Goal: Task Accomplishment & Management: Complete application form

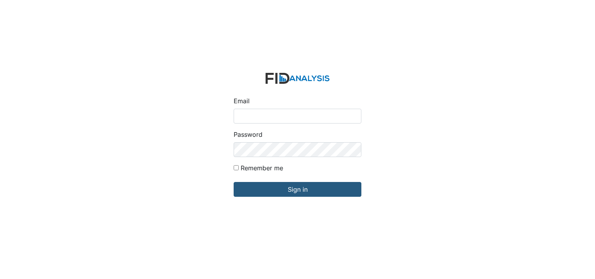
click at [274, 116] on input "Email" at bounding box center [298, 116] width 128 height 15
type input "[EMAIL_ADDRESS][DOMAIN_NAME]"
click at [237, 169] on input "Remember me" at bounding box center [236, 167] width 5 height 5
checkbox input "true"
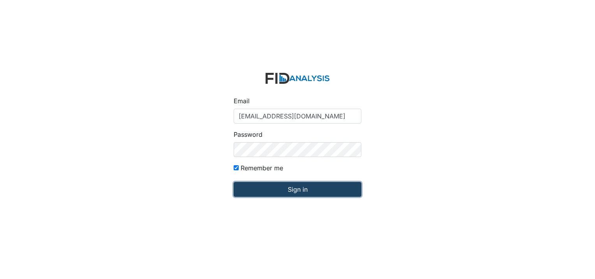
click at [254, 193] on input "Sign in" at bounding box center [298, 189] width 128 height 15
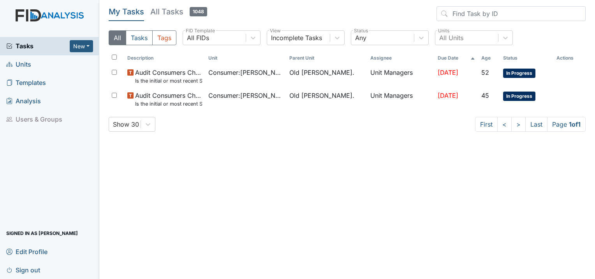
click at [25, 63] on span "Units" at bounding box center [18, 64] width 25 height 12
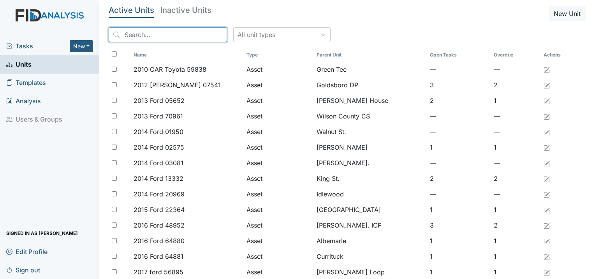
click at [166, 28] on input "search" at bounding box center [168, 34] width 118 height 15
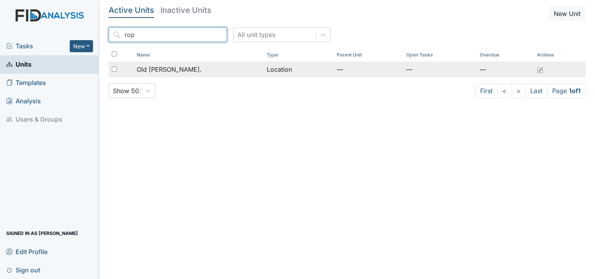
type input "rop"
click at [182, 76] on td "Old [PERSON_NAME]." at bounding box center [199, 70] width 130 height 16
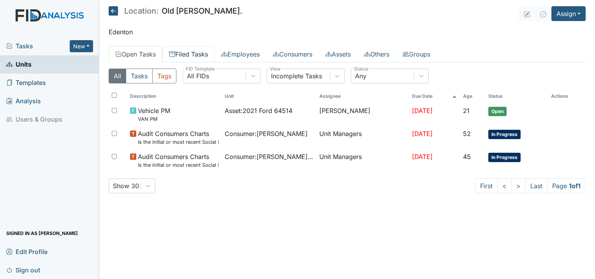
click at [183, 53] on link "Filed Tasks" at bounding box center [188, 54] width 52 height 16
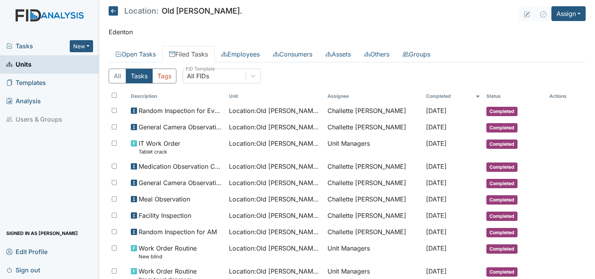
click at [116, 11] on icon at bounding box center [113, 10] width 9 height 9
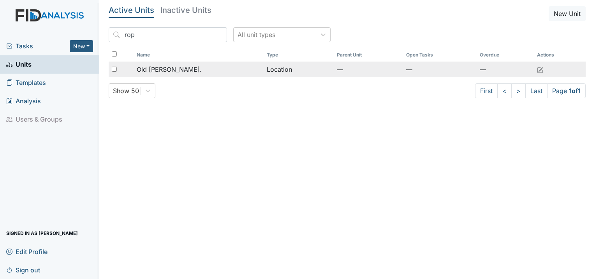
click at [159, 65] on span "Old Roper Rd." at bounding box center [169, 69] width 65 height 9
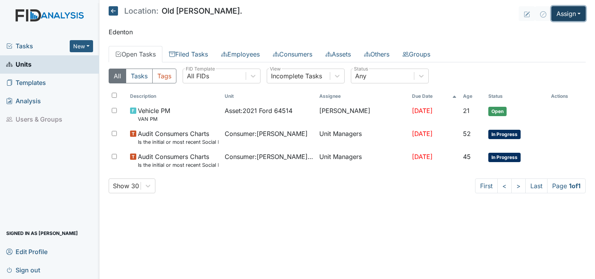
click at [567, 11] on button "Assign" at bounding box center [569, 13] width 34 height 15
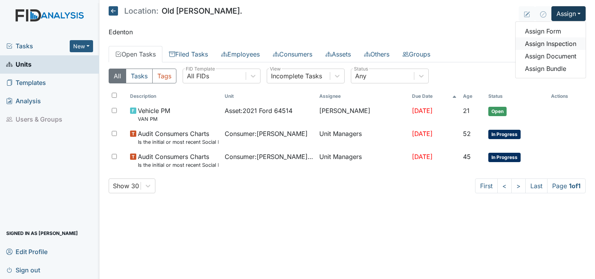
click at [559, 44] on link "Assign Inspection" at bounding box center [551, 43] width 70 height 12
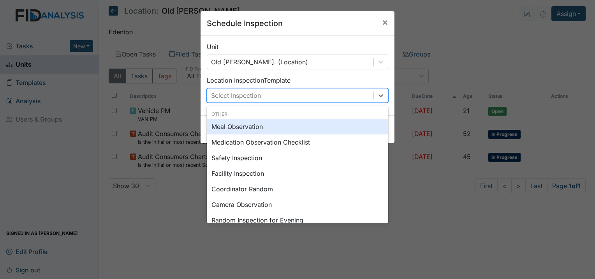
click at [281, 96] on div "Select Inspection" at bounding box center [290, 95] width 166 height 14
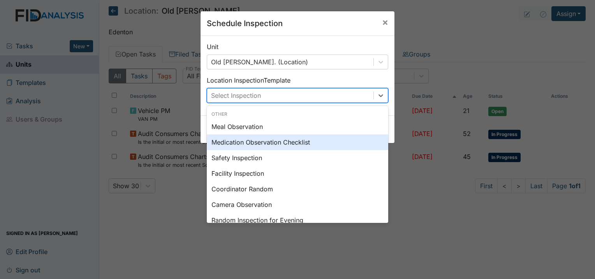
click at [240, 143] on div "Medication Observation Checklist" at bounding box center [298, 142] width 182 height 16
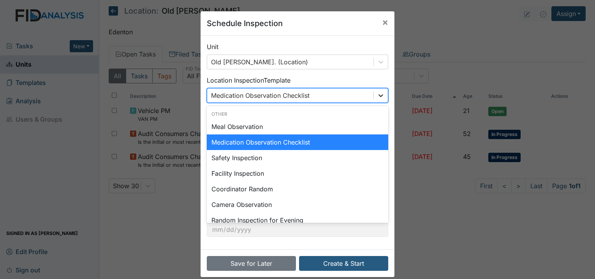
click at [377, 95] on icon at bounding box center [381, 96] width 8 height 8
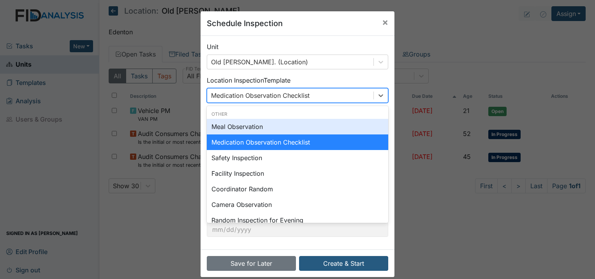
click at [229, 129] on div "Meal Observation" at bounding box center [298, 127] width 182 height 16
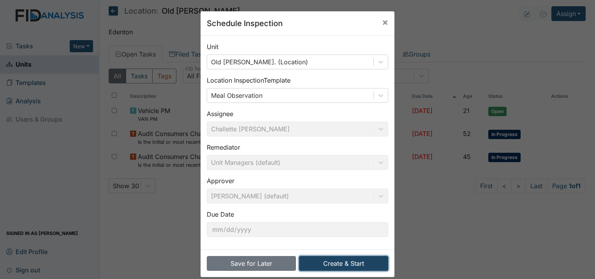
click at [340, 261] on button "Create & Start" at bounding box center [343, 263] width 89 height 15
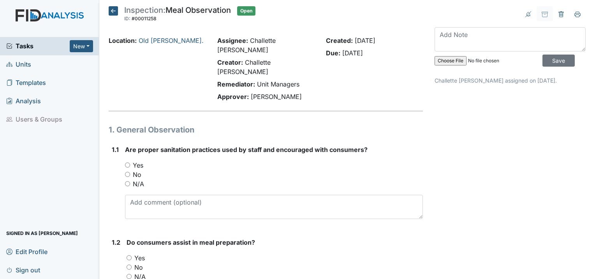
click at [129, 162] on input "Yes" at bounding box center [127, 164] width 5 height 5
radio input "true"
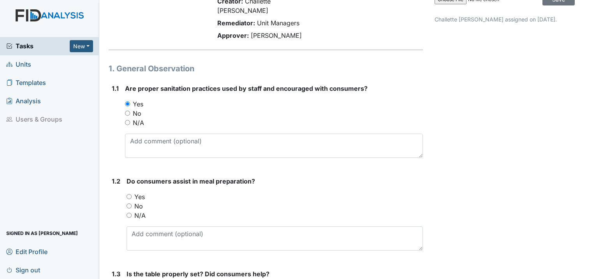
scroll to position [78, 0]
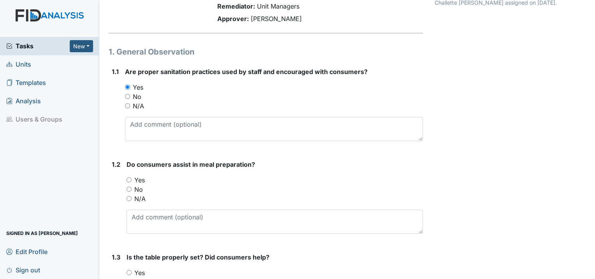
click at [132, 175] on div "Yes" at bounding box center [275, 179] width 296 height 9
click at [130, 177] on input "Yes" at bounding box center [129, 179] width 5 height 5
radio input "true"
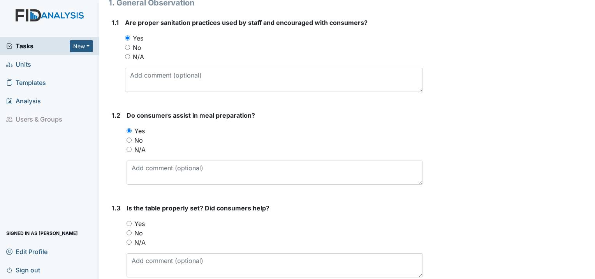
scroll to position [156, 0]
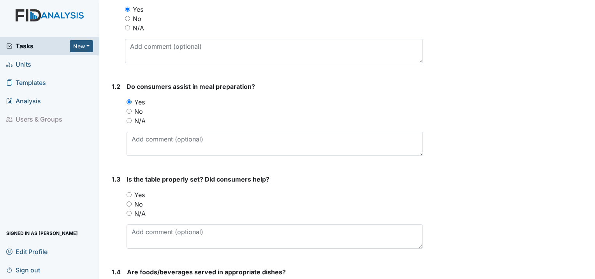
click at [130, 192] on input "Yes" at bounding box center [129, 194] width 5 height 5
radio input "true"
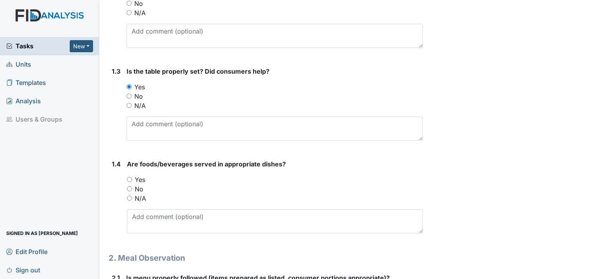
scroll to position [273, 0]
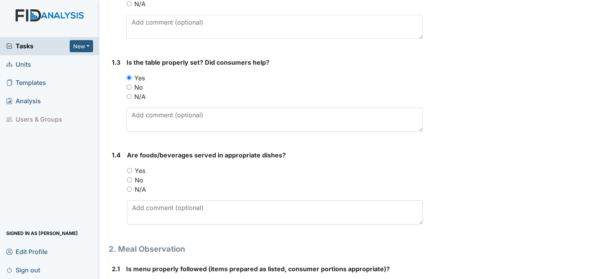
click at [131, 168] on input "Yes" at bounding box center [129, 170] width 5 height 5
radio input "true"
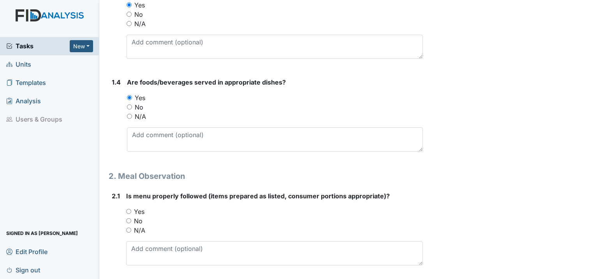
scroll to position [351, 0]
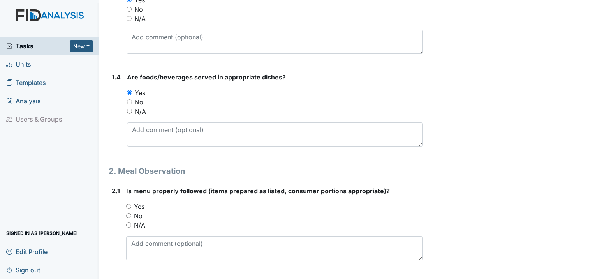
click at [128, 204] on input "Yes" at bounding box center [128, 206] width 5 height 5
radio input "true"
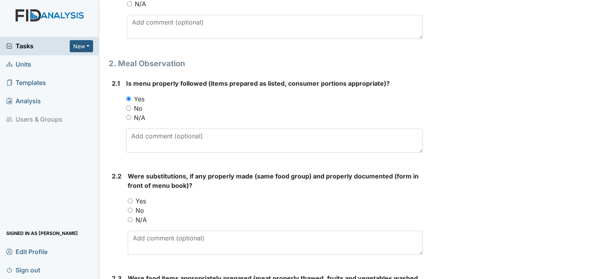
scroll to position [467, 0]
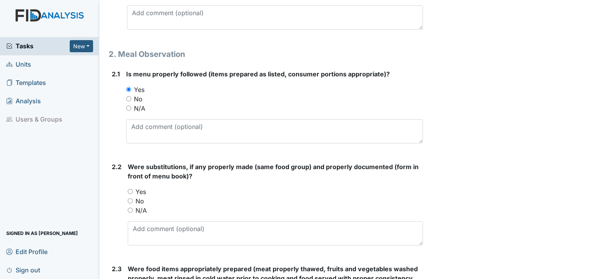
click at [129, 198] on input "No" at bounding box center [130, 200] width 5 height 5
radio input "true"
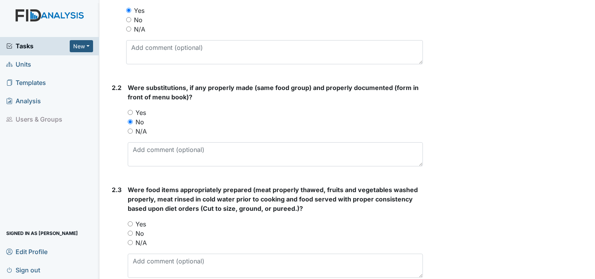
scroll to position [584, 0]
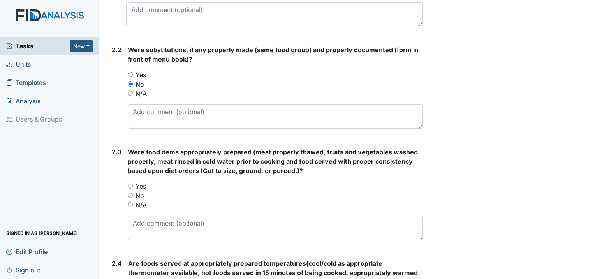
click at [131, 183] on input "Yes" at bounding box center [130, 185] width 5 height 5
radio input "true"
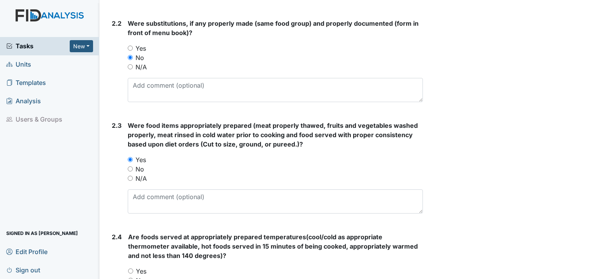
scroll to position [662, 0]
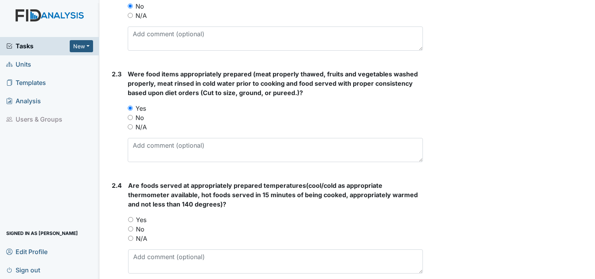
click at [130, 217] on input "Yes" at bounding box center [130, 219] width 5 height 5
radio input "true"
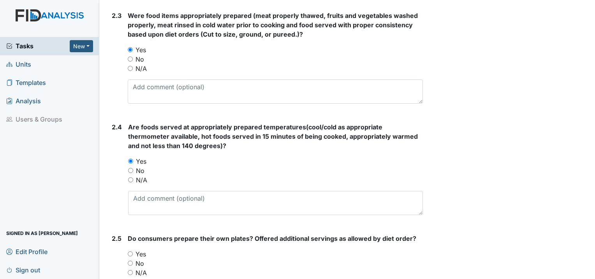
scroll to position [740, 0]
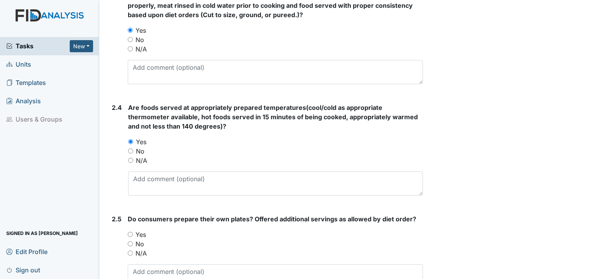
click at [130, 230] on div "Yes" at bounding box center [275, 234] width 295 height 9
click at [129, 232] on input "Yes" at bounding box center [130, 234] width 5 height 5
radio input "true"
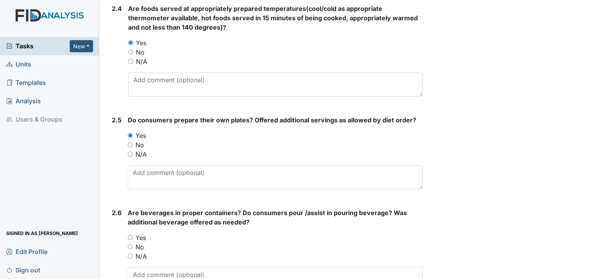
scroll to position [857, 0]
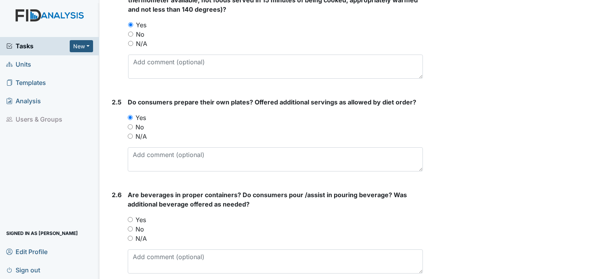
click at [131, 217] on input "Yes" at bounding box center [130, 219] width 5 height 5
radio input "true"
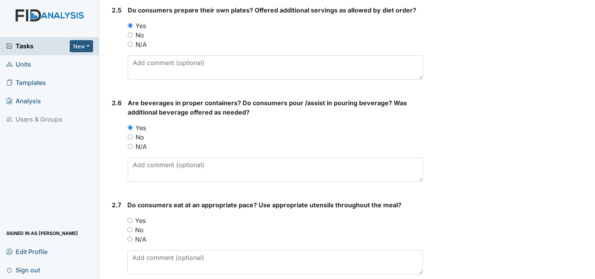
scroll to position [974, 0]
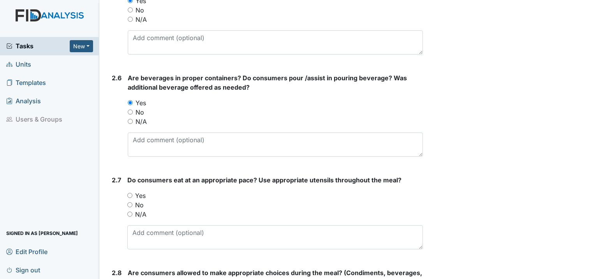
click at [131, 193] on input "Yes" at bounding box center [129, 195] width 5 height 5
radio input "true"
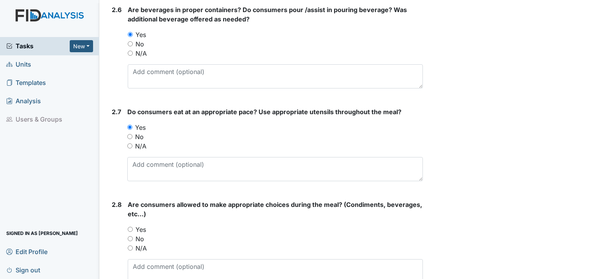
scroll to position [1091, 0]
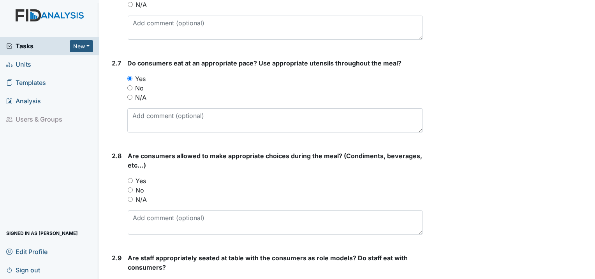
click at [129, 178] on input "Yes" at bounding box center [130, 180] width 5 height 5
radio input "true"
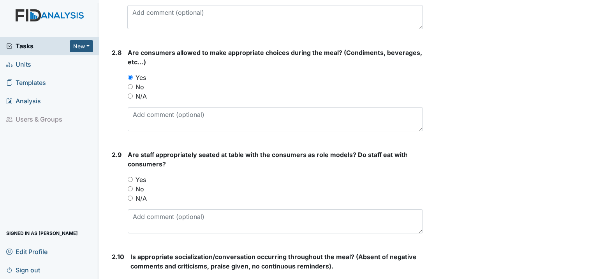
scroll to position [1208, 0]
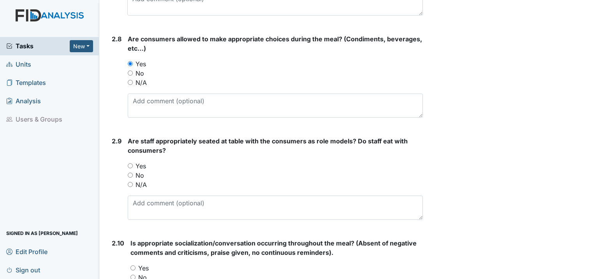
click at [132, 163] on input "Yes" at bounding box center [130, 165] width 5 height 5
radio input "true"
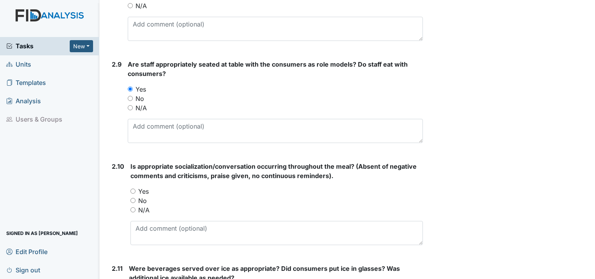
scroll to position [1285, 0]
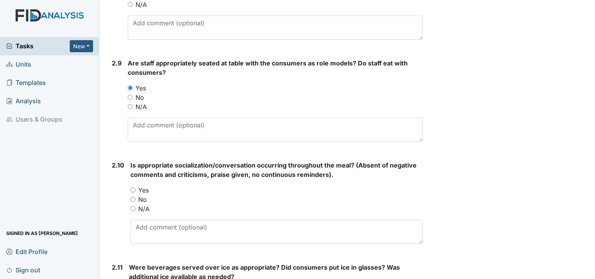
click at [132, 187] on input "Yes" at bounding box center [132, 189] width 5 height 5
radio input "true"
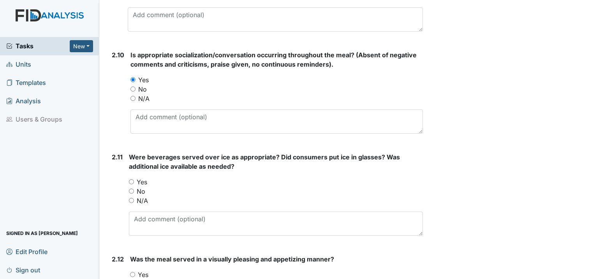
scroll to position [1402, 0]
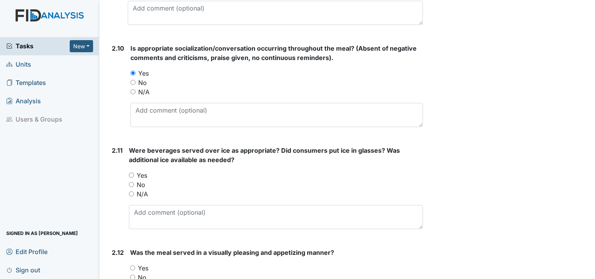
click at [134, 171] on div "Yes" at bounding box center [276, 175] width 294 height 9
click at [132, 173] on input "Yes" at bounding box center [131, 175] width 5 height 5
radio input "true"
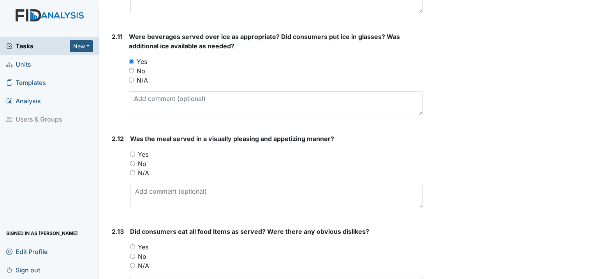
scroll to position [1519, 0]
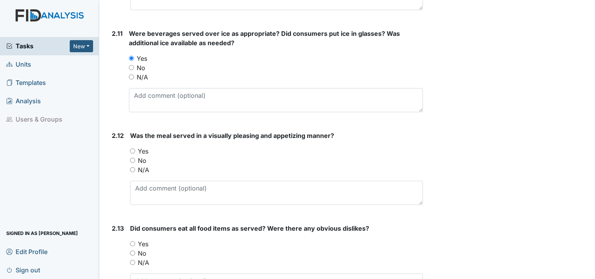
click at [131, 148] on input "Yes" at bounding box center [132, 150] width 5 height 5
radio input "true"
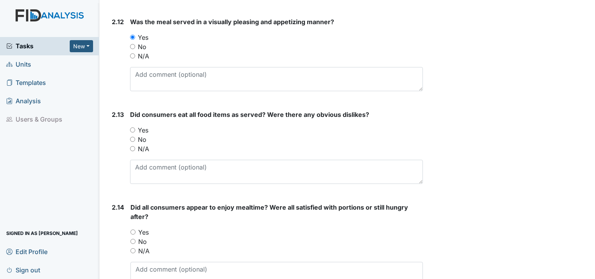
scroll to position [1636, 0]
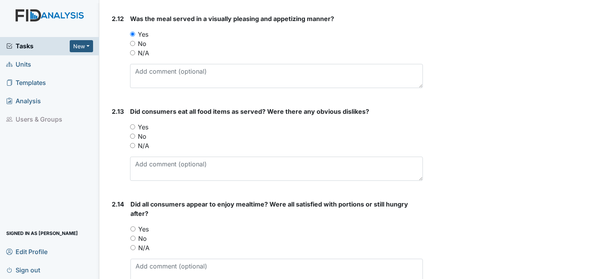
click at [134, 124] on input "Yes" at bounding box center [132, 126] width 5 height 5
radio input "true"
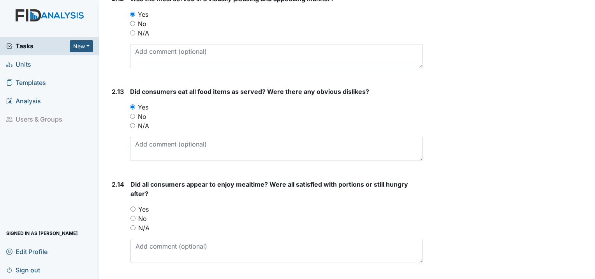
scroll to position [1675, 0]
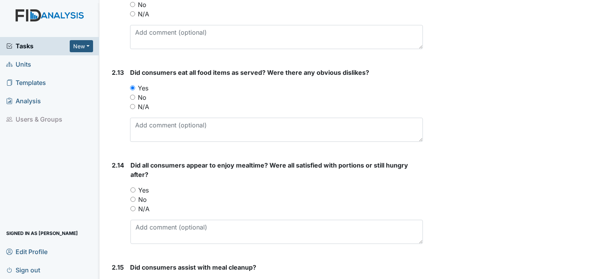
click at [132, 187] on input "Yes" at bounding box center [132, 189] width 5 height 5
radio input "true"
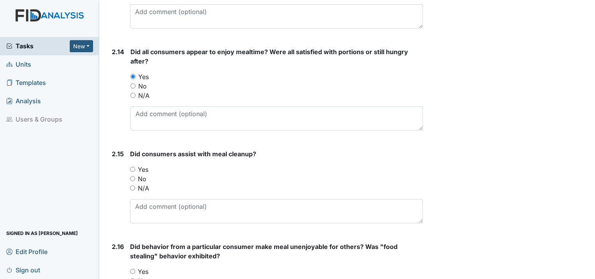
scroll to position [1792, 0]
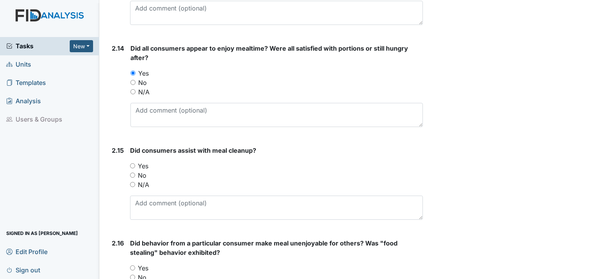
click at [132, 163] on input "Yes" at bounding box center [132, 165] width 5 height 5
radio input "true"
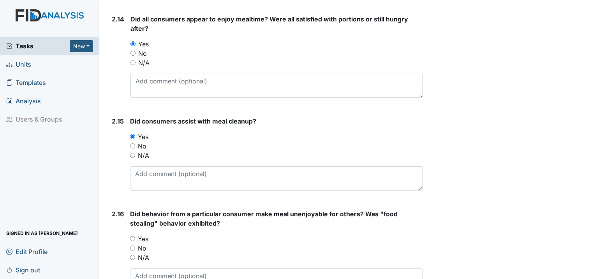
scroll to position [1870, 0]
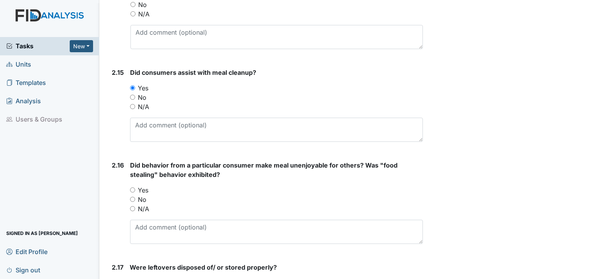
click at [133, 197] on input "No" at bounding box center [132, 199] width 5 height 5
radio input "true"
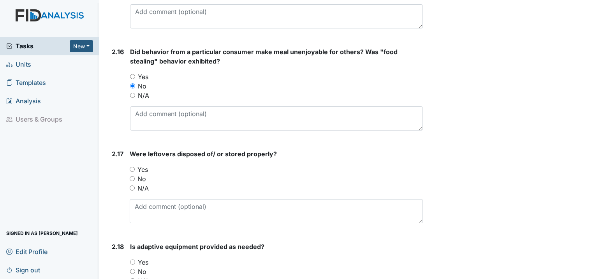
scroll to position [1987, 0]
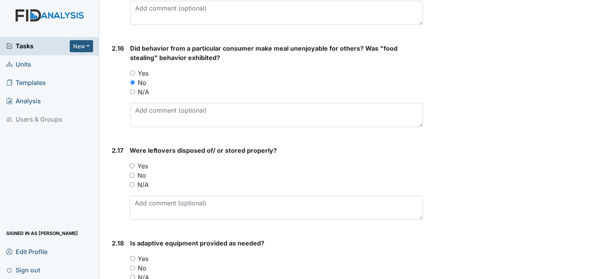
click at [132, 163] on input "Yes" at bounding box center [132, 165] width 5 height 5
radio input "true"
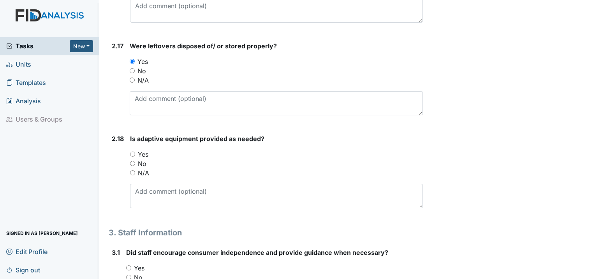
scroll to position [2103, 0]
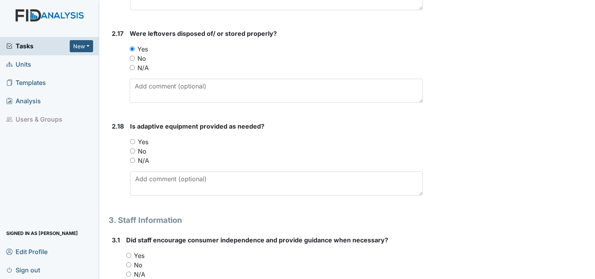
click at [132, 139] on input "Yes" at bounding box center [132, 141] width 5 height 5
radio input "true"
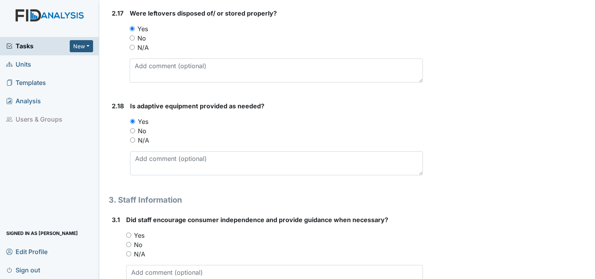
scroll to position [2220, 0]
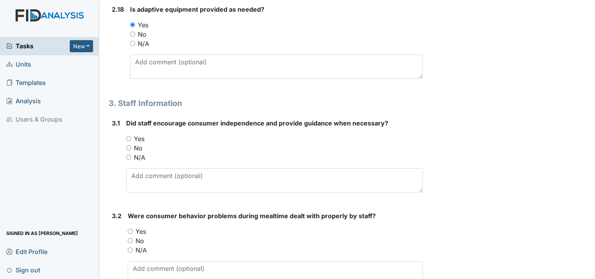
drag, startPoint x: 129, startPoint y: 117, endPoint x: 150, endPoint y: 122, distance: 21.7
click at [130, 136] on input "Yes" at bounding box center [128, 138] width 5 height 5
radio input "true"
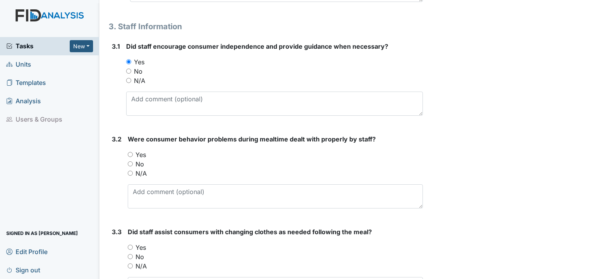
scroll to position [2298, 0]
click at [131, 151] on input "Yes" at bounding box center [130, 153] width 5 height 5
radio input "true"
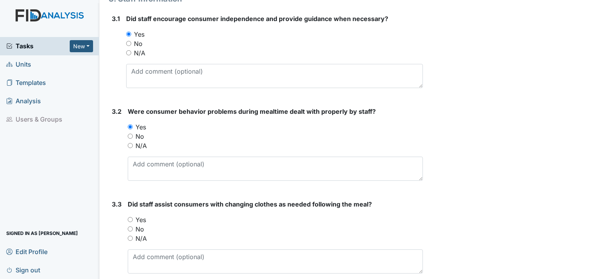
scroll to position [2336, 0]
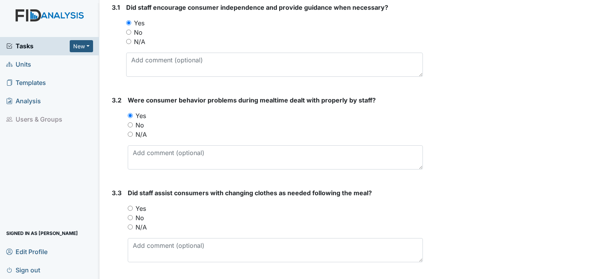
click at [131, 206] on input "Yes" at bounding box center [130, 208] width 5 height 5
radio input "true"
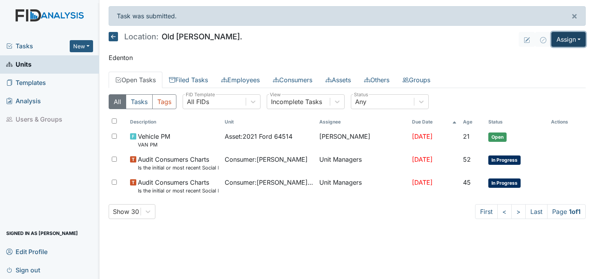
click at [563, 33] on button "Assign" at bounding box center [569, 39] width 34 height 15
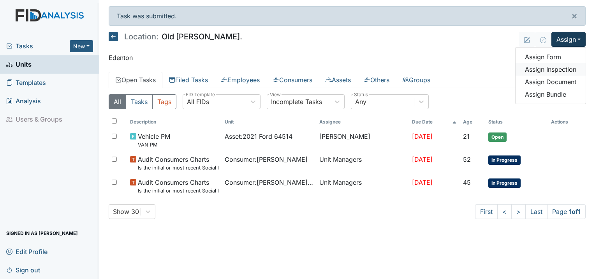
click at [554, 69] on link "Assign Inspection" at bounding box center [551, 69] width 70 height 12
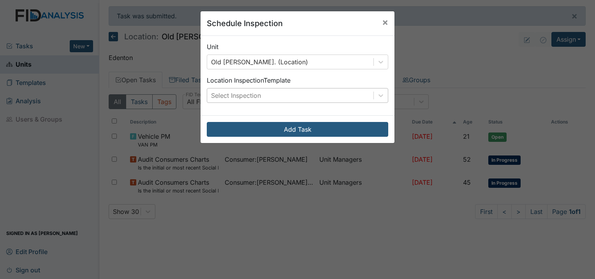
click at [243, 98] on div "Select Inspection" at bounding box center [236, 95] width 50 height 9
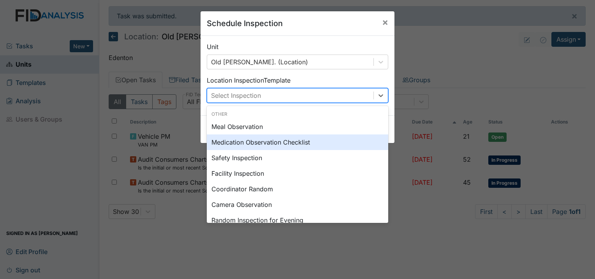
click at [243, 143] on div "Medication Observation Checklist" at bounding box center [298, 142] width 182 height 16
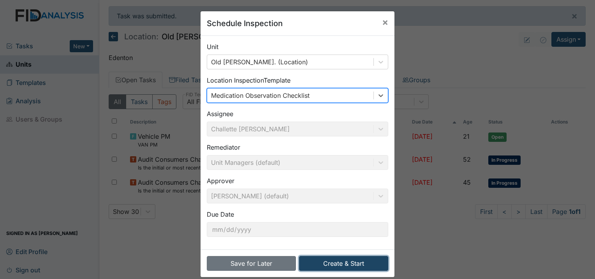
click at [341, 264] on button "Create & Start" at bounding box center [343, 263] width 89 height 15
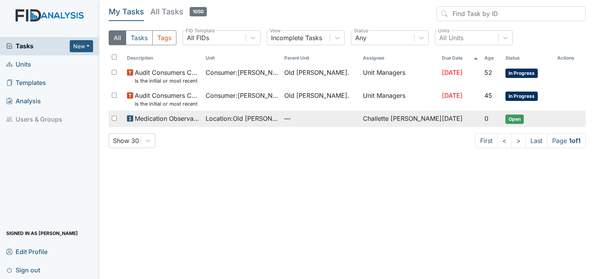
click at [152, 120] on span "Medication Observation Checklist" at bounding box center [167, 118] width 65 height 9
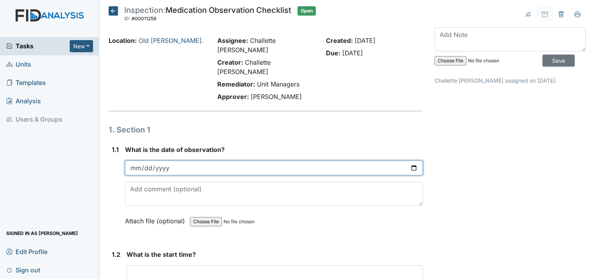
click at [131, 160] on input "date" at bounding box center [274, 167] width 298 height 15
type input "2025-08-15"
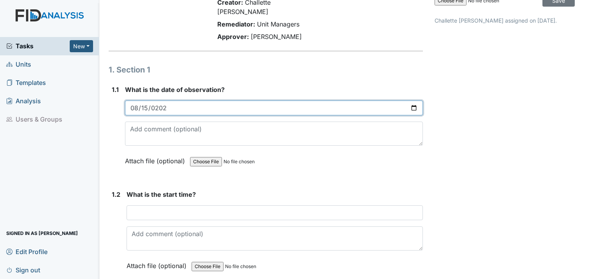
scroll to position [78, 0]
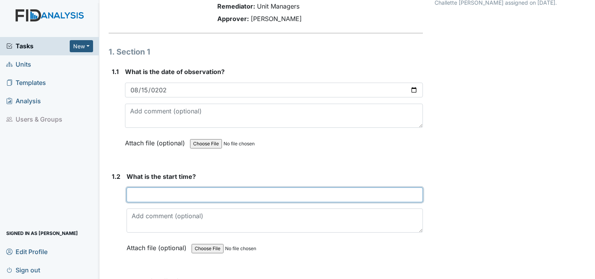
click at [145, 187] on input "text" at bounding box center [275, 194] width 296 height 15
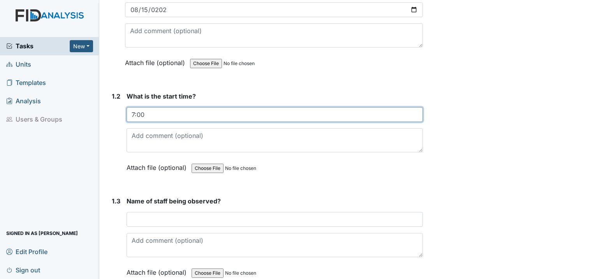
scroll to position [195, 0]
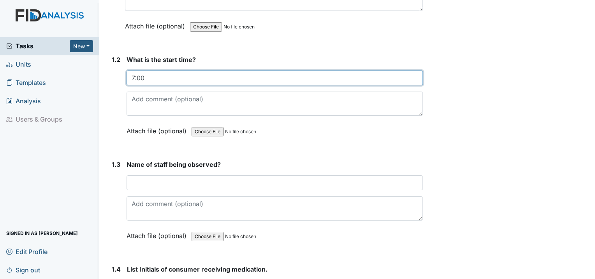
type input "7:00"
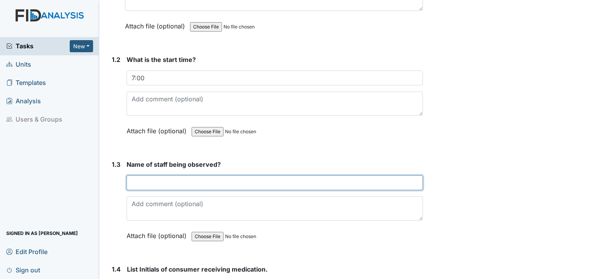
click at [148, 175] on input "text" at bounding box center [275, 182] width 296 height 15
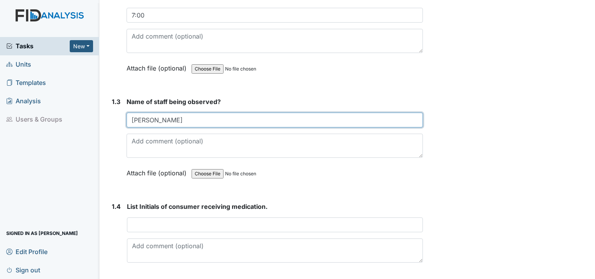
scroll to position [273, 0]
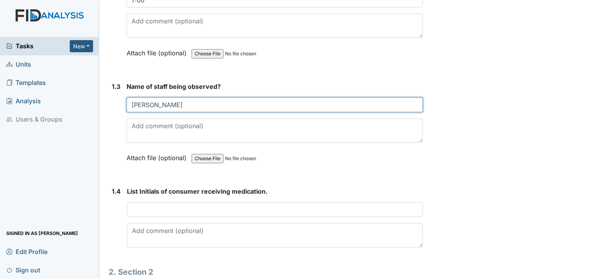
type input "Tiffany"
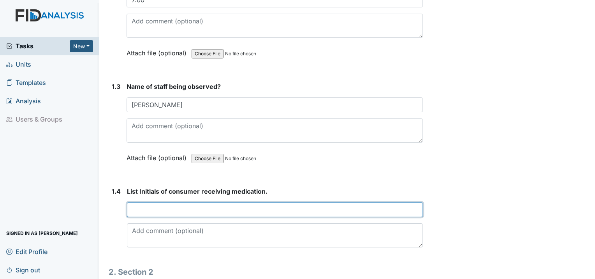
click at [155, 202] on input "text" at bounding box center [275, 209] width 296 height 15
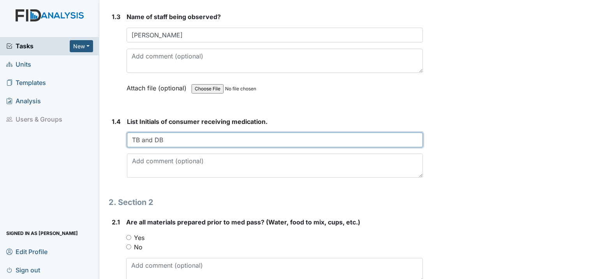
scroll to position [428, 0]
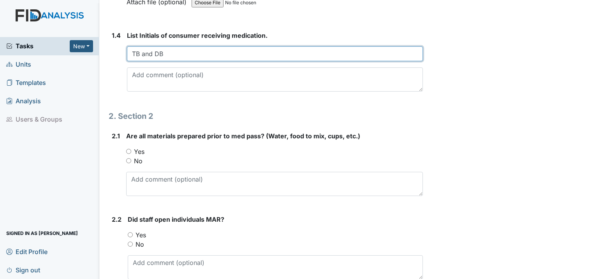
type input "TB and DB"
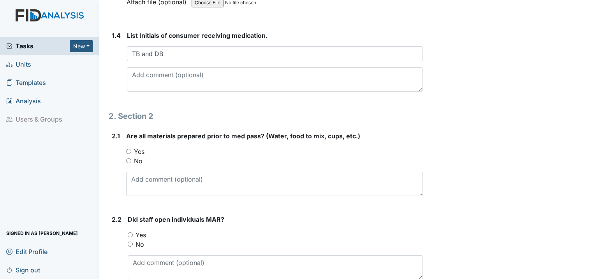
click at [127, 149] on input "Yes" at bounding box center [128, 151] width 5 height 5
radio input "true"
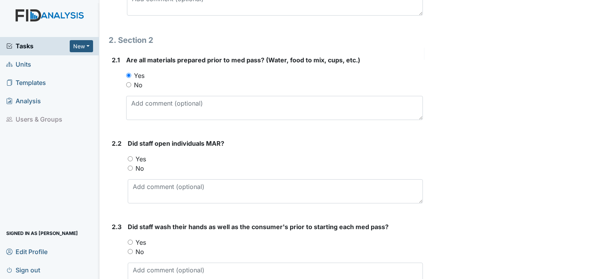
scroll to position [506, 0]
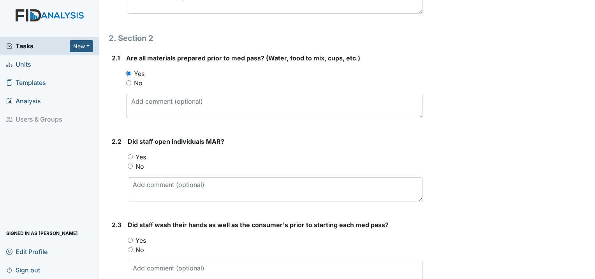
drag, startPoint x: 129, startPoint y: 136, endPoint x: 134, endPoint y: 136, distance: 5.1
click at [131, 154] on input "Yes" at bounding box center [130, 156] width 5 height 5
radio input "true"
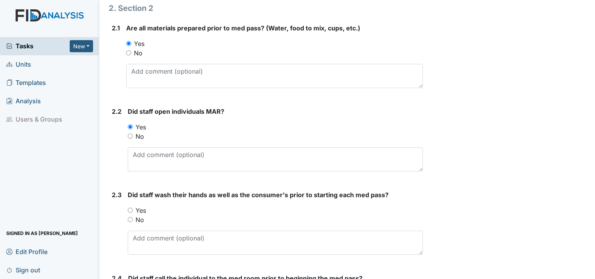
scroll to position [584, 0]
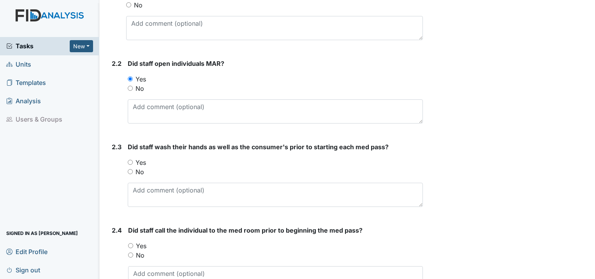
click at [127, 142] on div "2.3 Did staff wash their hands as well as the consumer's prior to starting each…" at bounding box center [266, 177] width 314 height 71
click at [132, 160] on input "Yes" at bounding box center [130, 162] width 5 height 5
radio input "true"
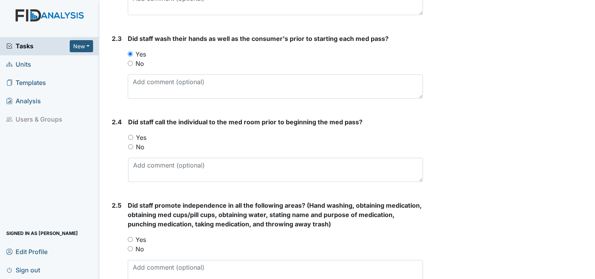
scroll to position [701, 0]
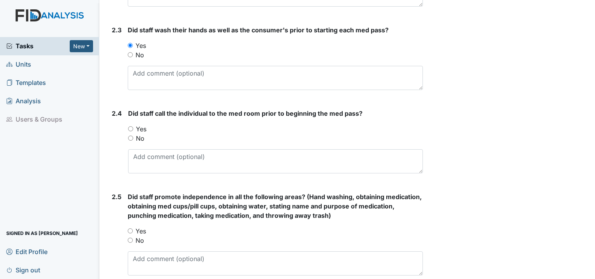
click at [132, 126] on input "Yes" at bounding box center [130, 128] width 5 height 5
radio input "true"
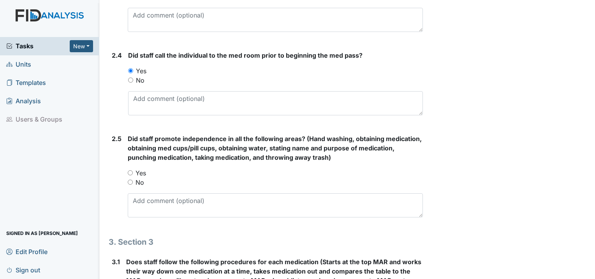
scroll to position [779, 0]
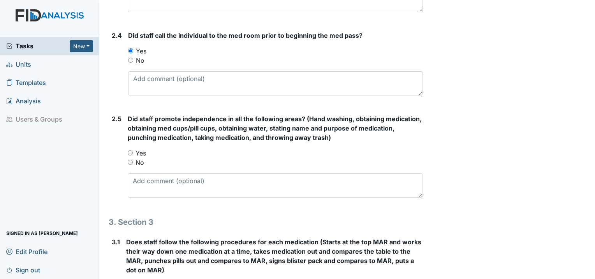
click at [128, 150] on input "Yes" at bounding box center [130, 152] width 5 height 5
radio input "true"
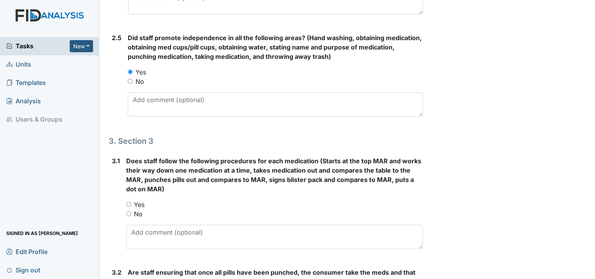
scroll to position [896, 0]
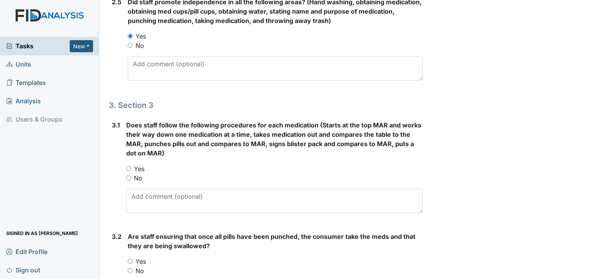
click at [129, 164] on div "Yes" at bounding box center [274, 168] width 297 height 9
click at [129, 166] on input "Yes" at bounding box center [128, 168] width 5 height 5
radio input "true"
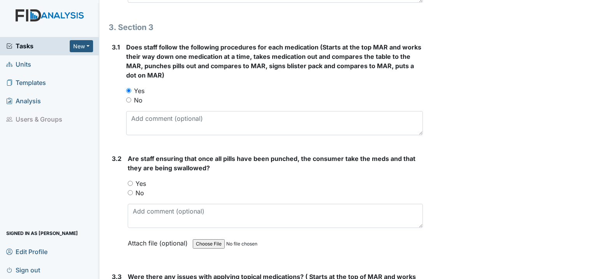
scroll to position [1013, 0]
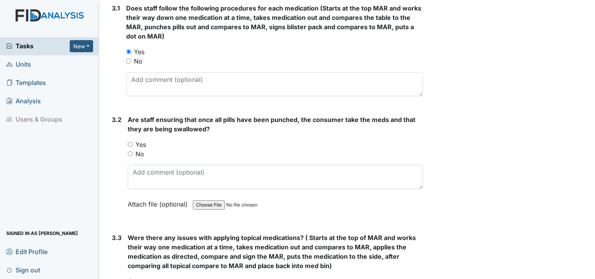
click at [129, 142] on input "Yes" at bounding box center [130, 144] width 5 height 5
radio input "true"
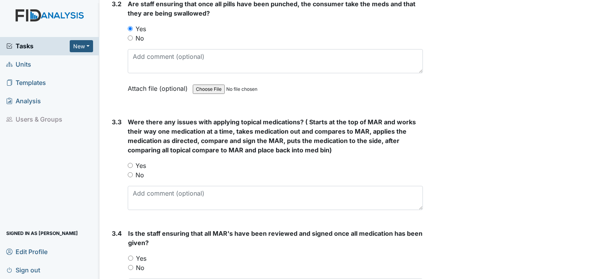
scroll to position [1130, 0]
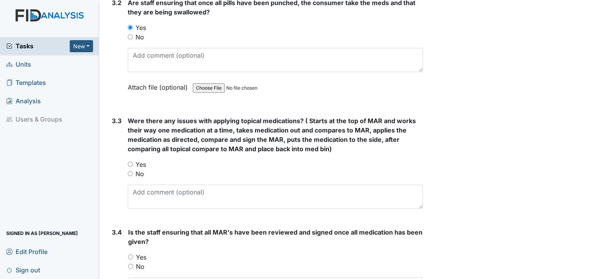
click at [130, 162] on input "Yes" at bounding box center [130, 164] width 5 height 5
radio input "true"
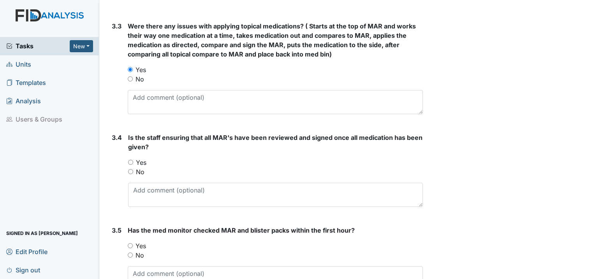
scroll to position [1246, 0]
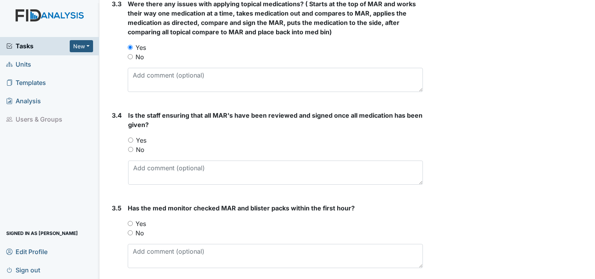
click at [131, 138] on input "Yes" at bounding box center [130, 140] width 5 height 5
radio input "true"
click at [129, 203] on div "Has the med monitor checked MAR and blister packs within the first hour? You mu…" at bounding box center [275, 235] width 295 height 65
click at [128, 221] on input "Yes" at bounding box center [130, 223] width 5 height 5
radio input "true"
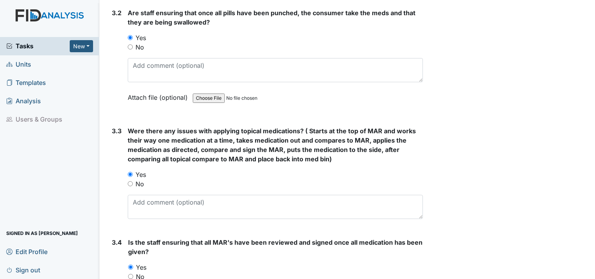
scroll to position [1091, 0]
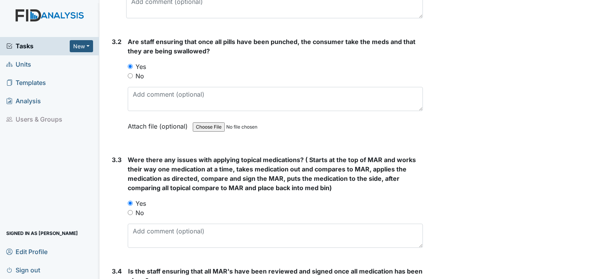
click at [130, 210] on input "No" at bounding box center [130, 212] width 5 height 5
radio input "true"
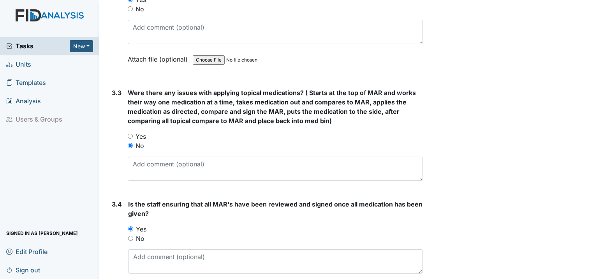
scroll to position [1253, 0]
